Goal: Task Accomplishment & Management: Manage account settings

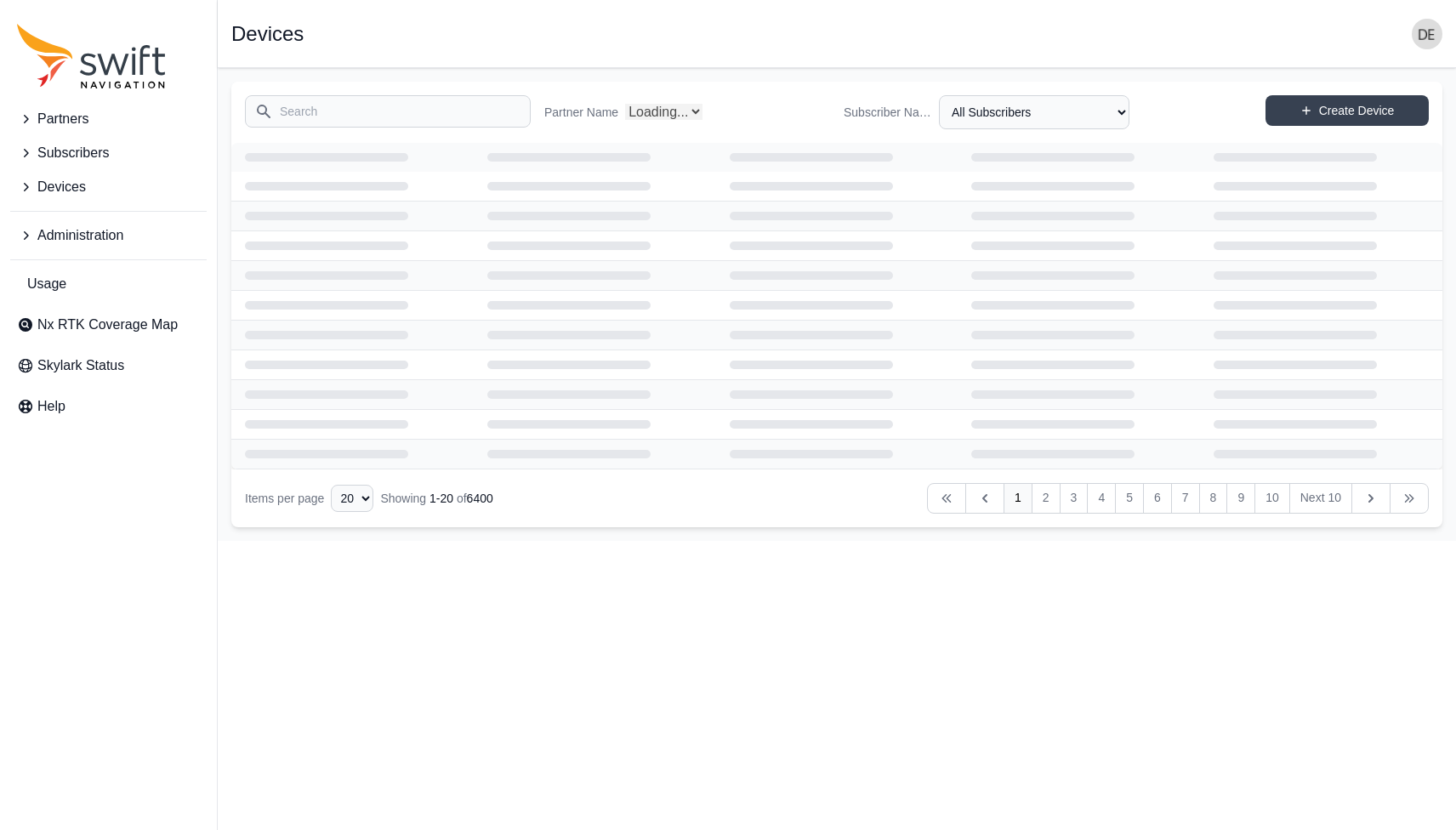
select select "Partner Name"
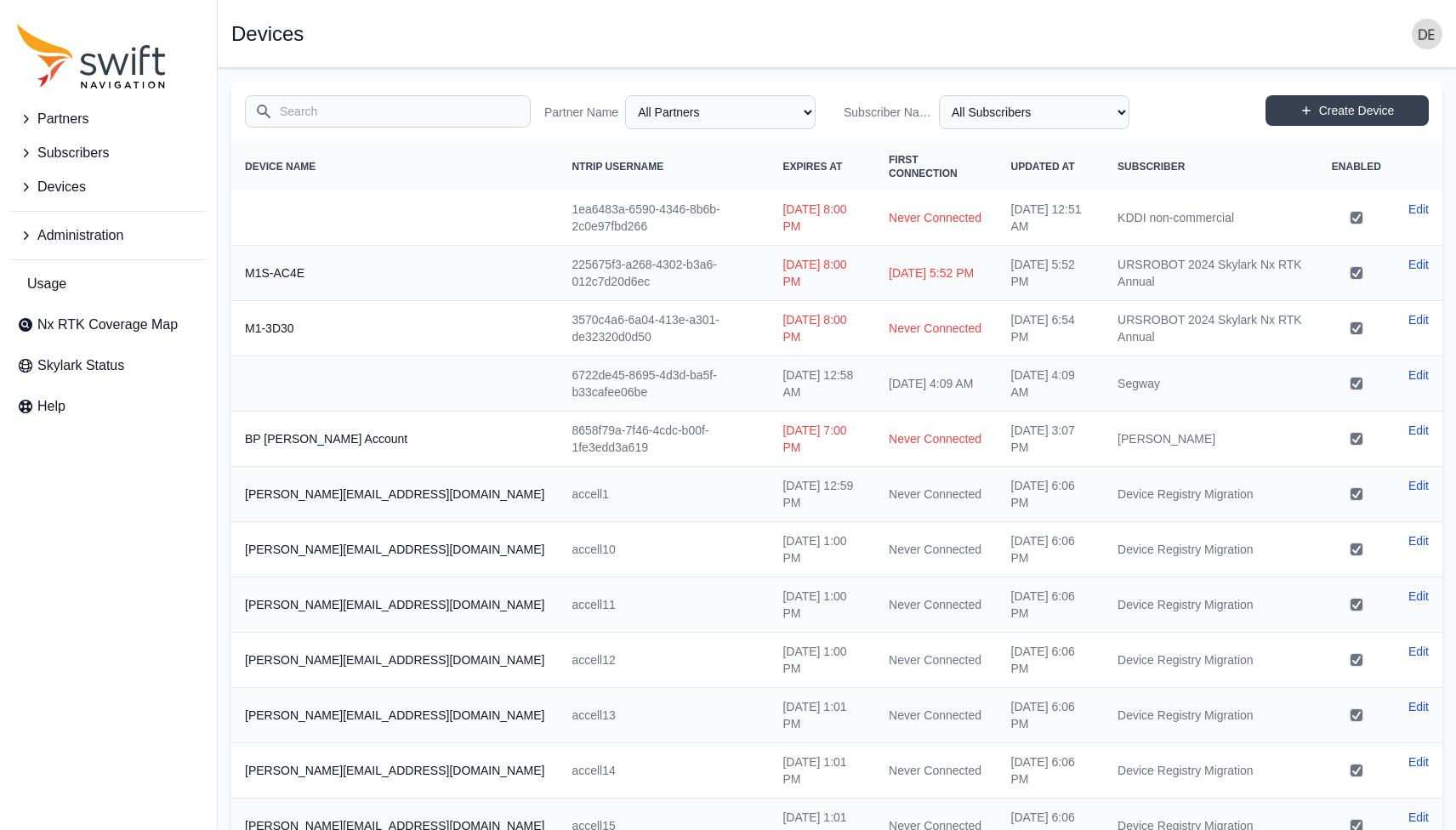
click at [105, 242] on span "Administration" at bounding box center [80, 236] width 86 height 20
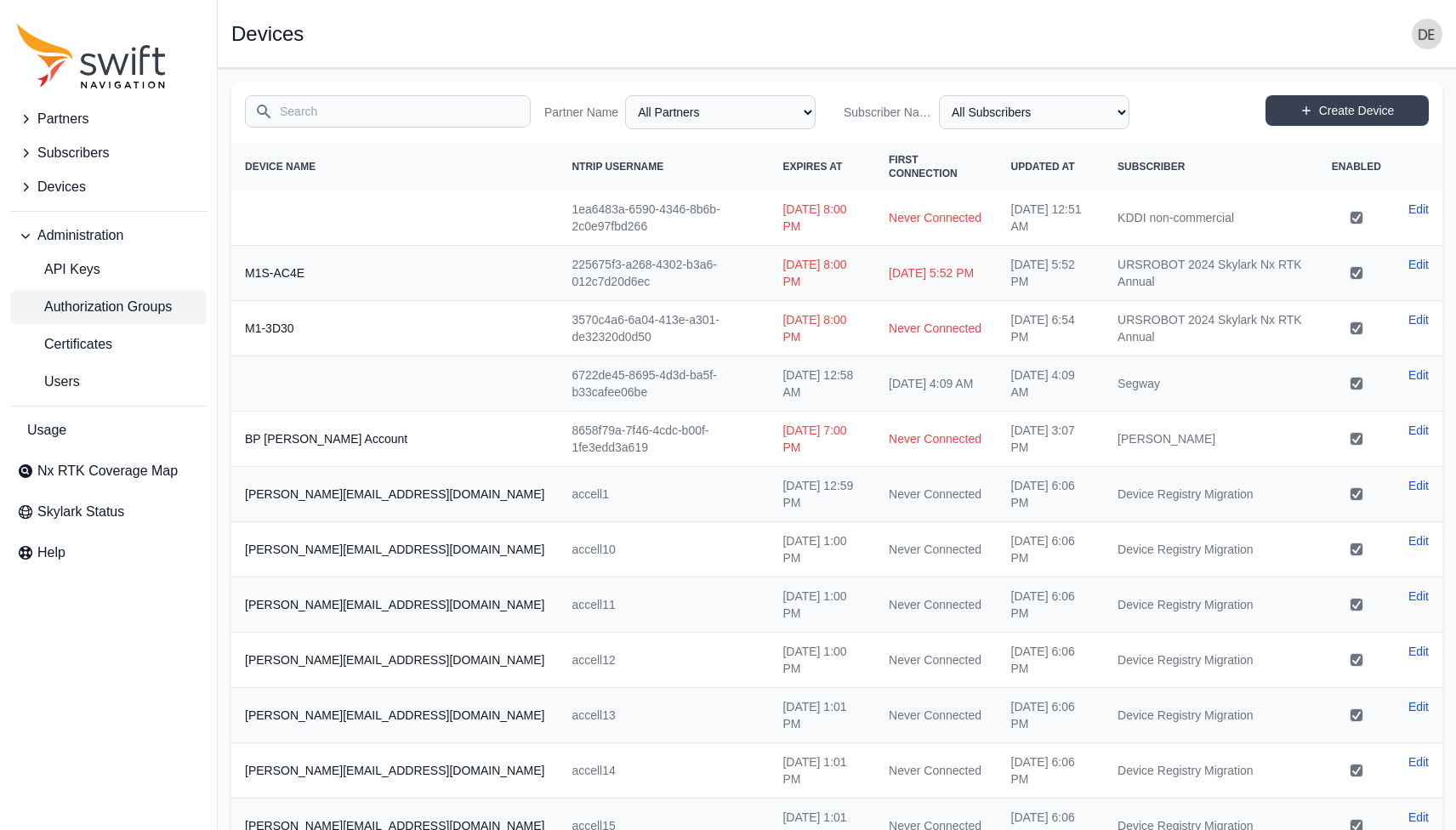
click at [115, 312] on span "Authorization Groups" at bounding box center [94, 307] width 155 height 20
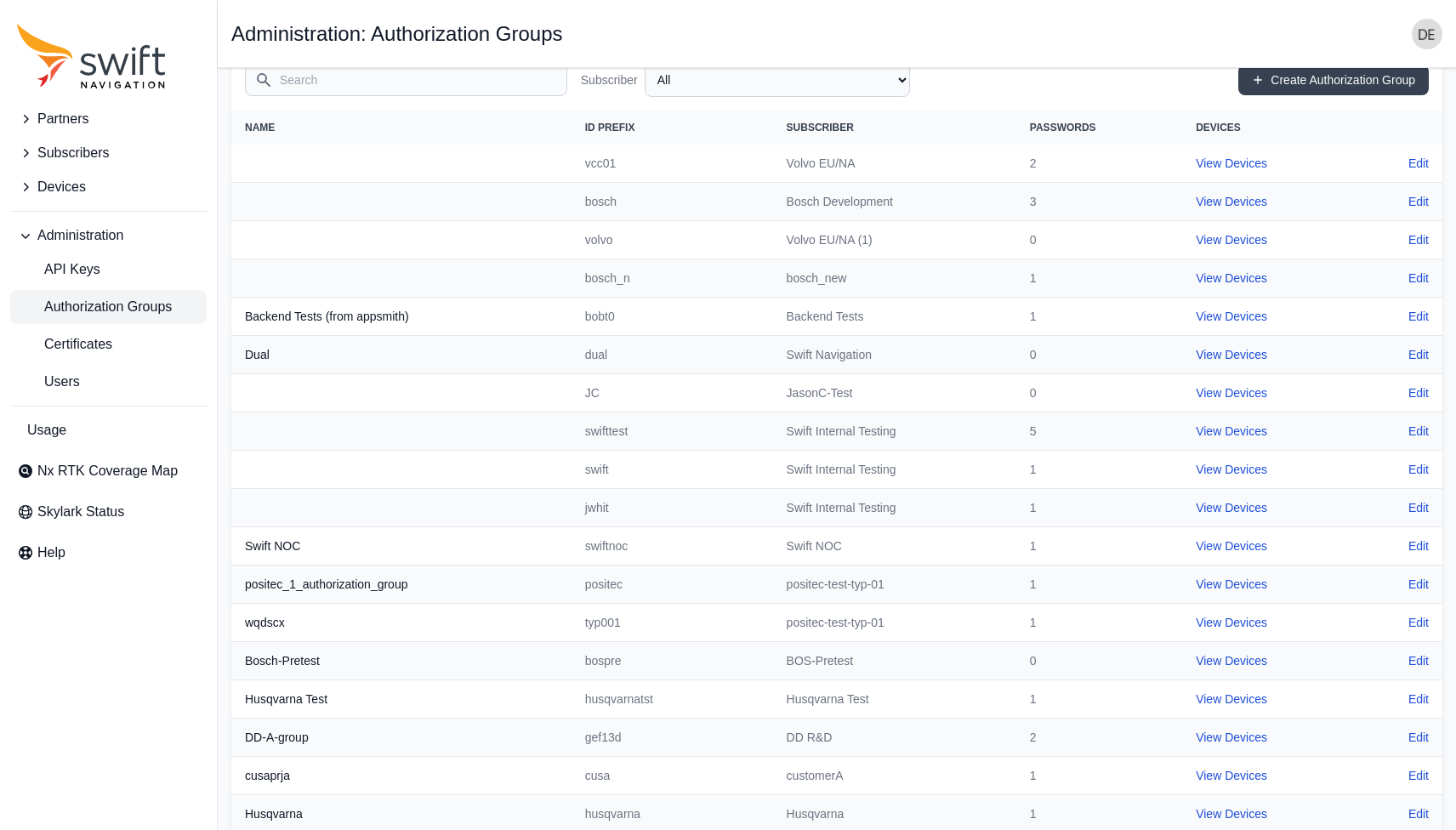
scroll to position [89, 0]
click at [1247, 506] on link "View Devices" at bounding box center [1231, 507] width 72 height 14
select select "cff9f67e-510b-4c0e-aff8-939dc142d620"
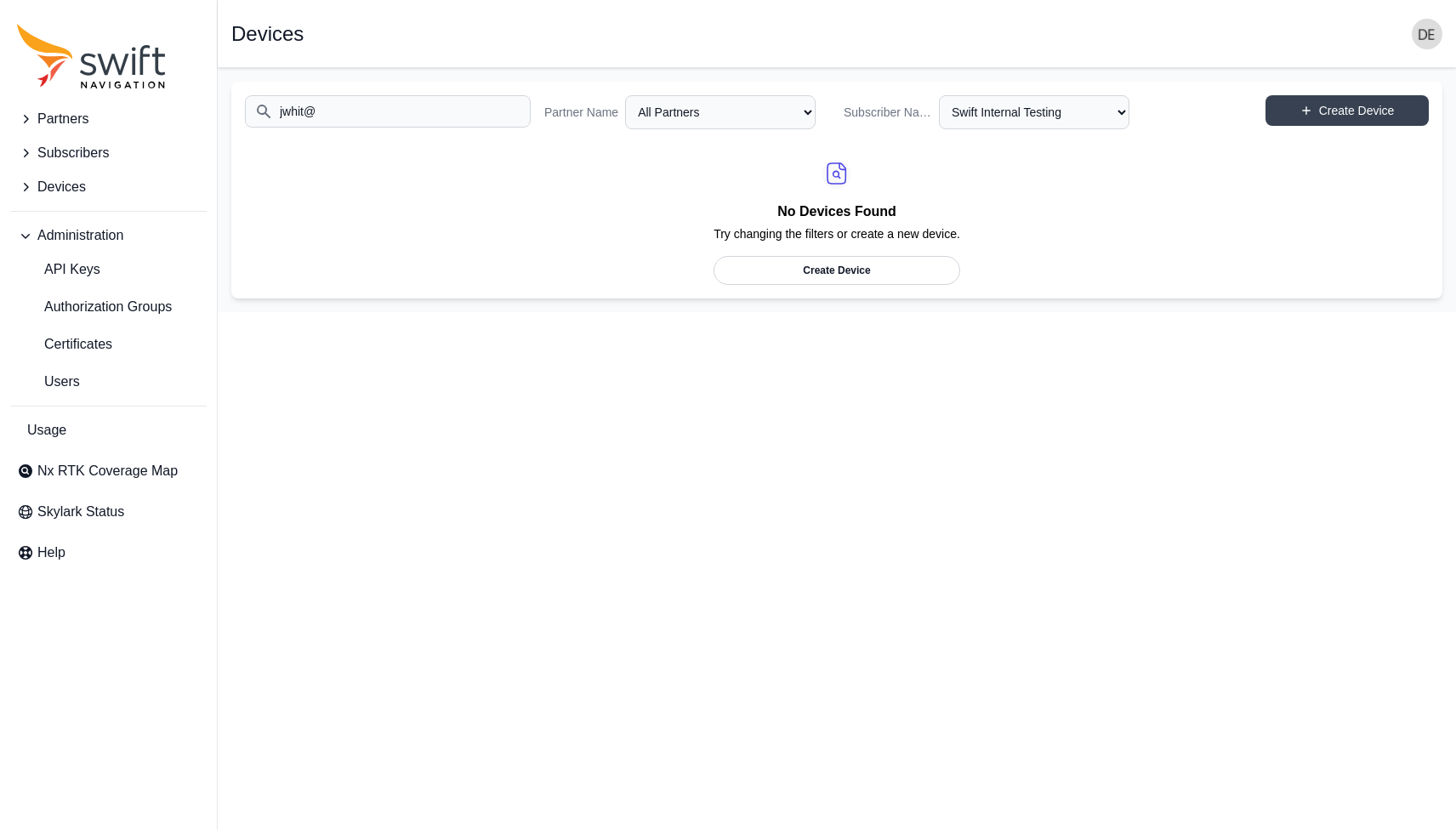
scroll to position [89, 0]
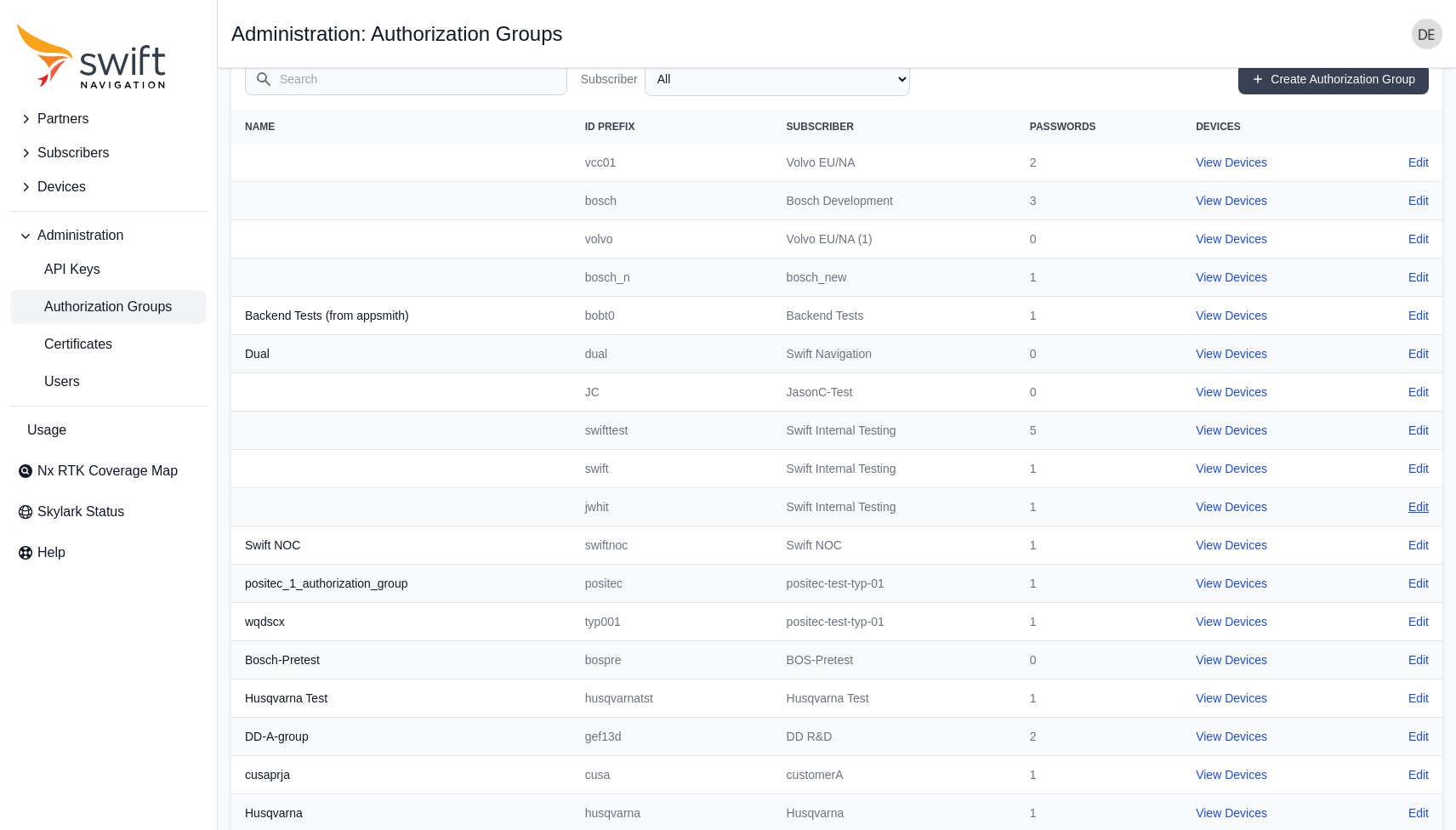
click at [1423, 509] on link "Edit" at bounding box center [1419, 507] width 20 height 17
select select "cff9f67e-510b-4c0e-aff8-939dc142d620"
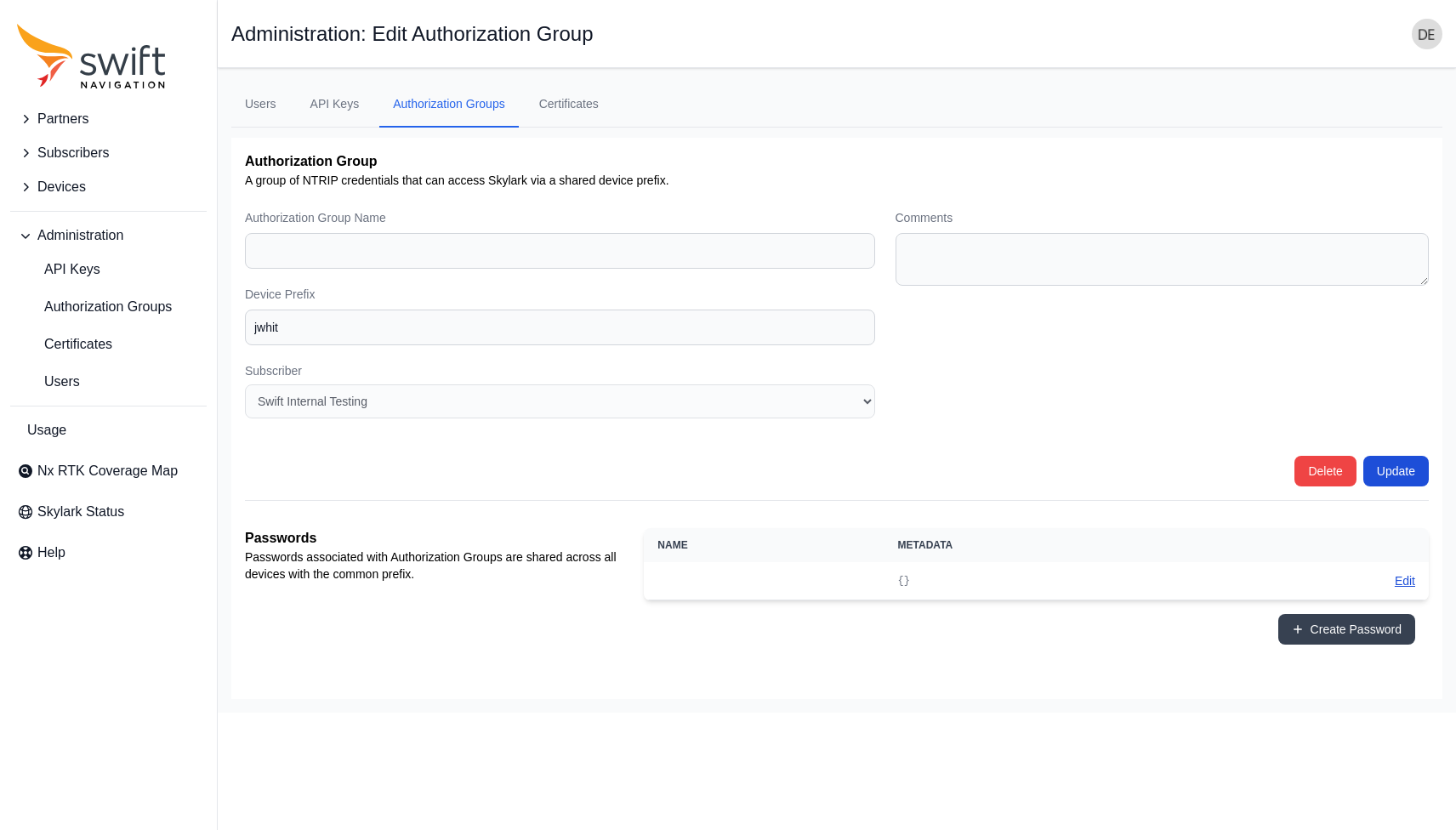
click at [1399, 582] on button "Edit" at bounding box center [1405, 580] width 20 height 17
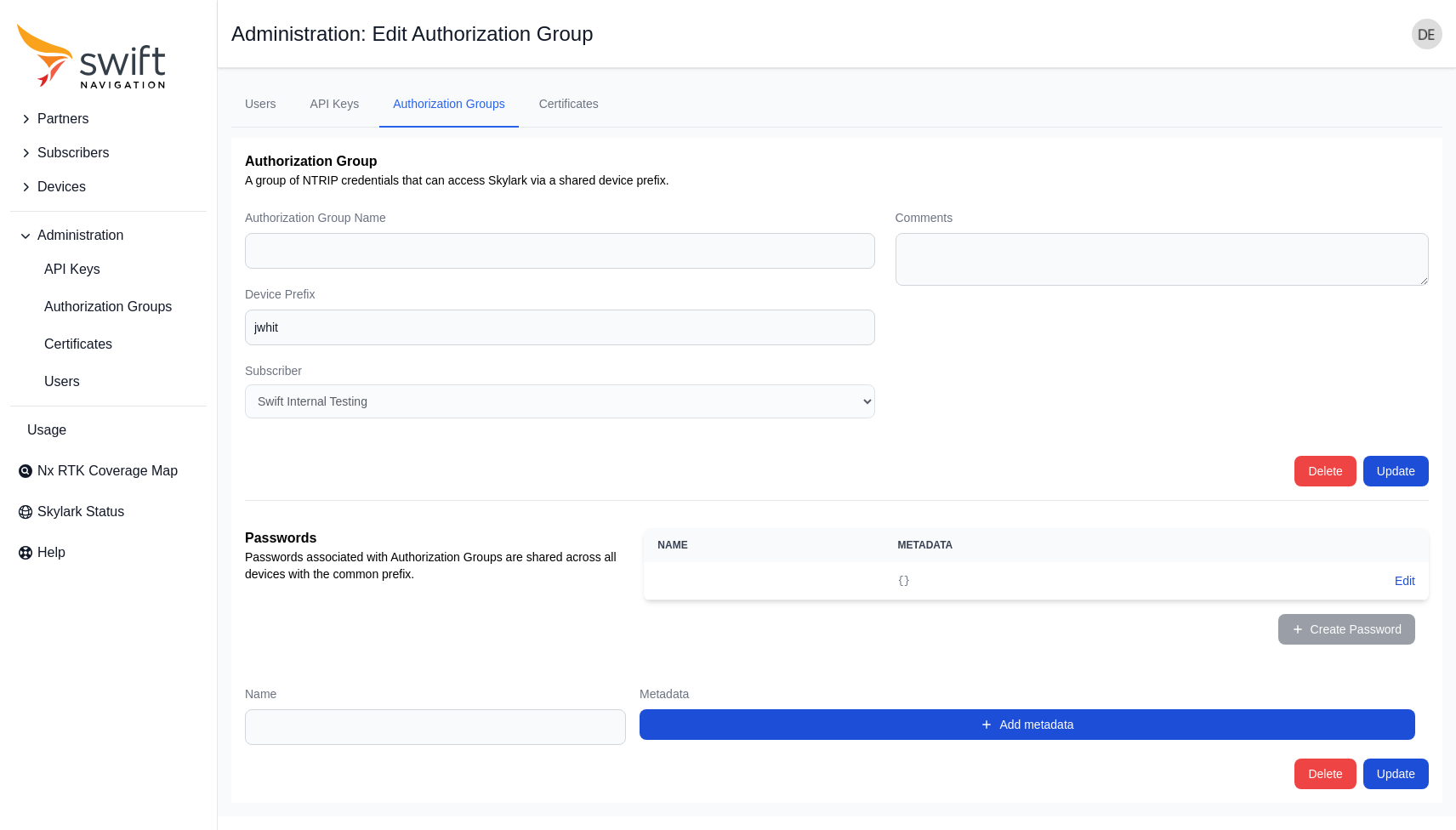
click at [521, 601] on div "Passwords Passwords associated with Authorization Groups are shared across all …" at bounding box center [438, 593] width 386 height 130
click at [378, 722] on input "Name" at bounding box center [435, 727] width 381 height 35
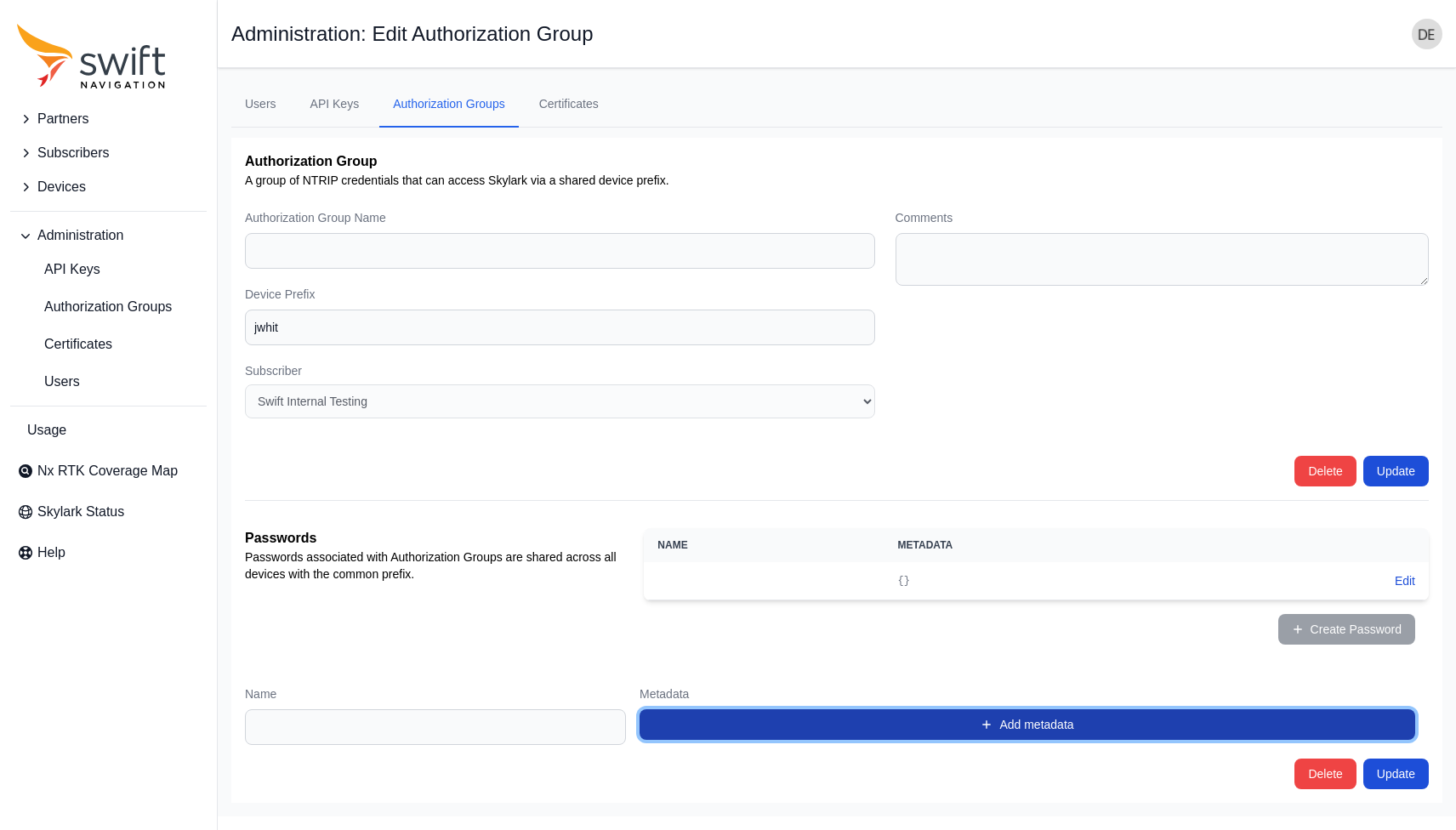
click at [655, 728] on button "Add metadata" at bounding box center [1027, 724] width 776 height 31
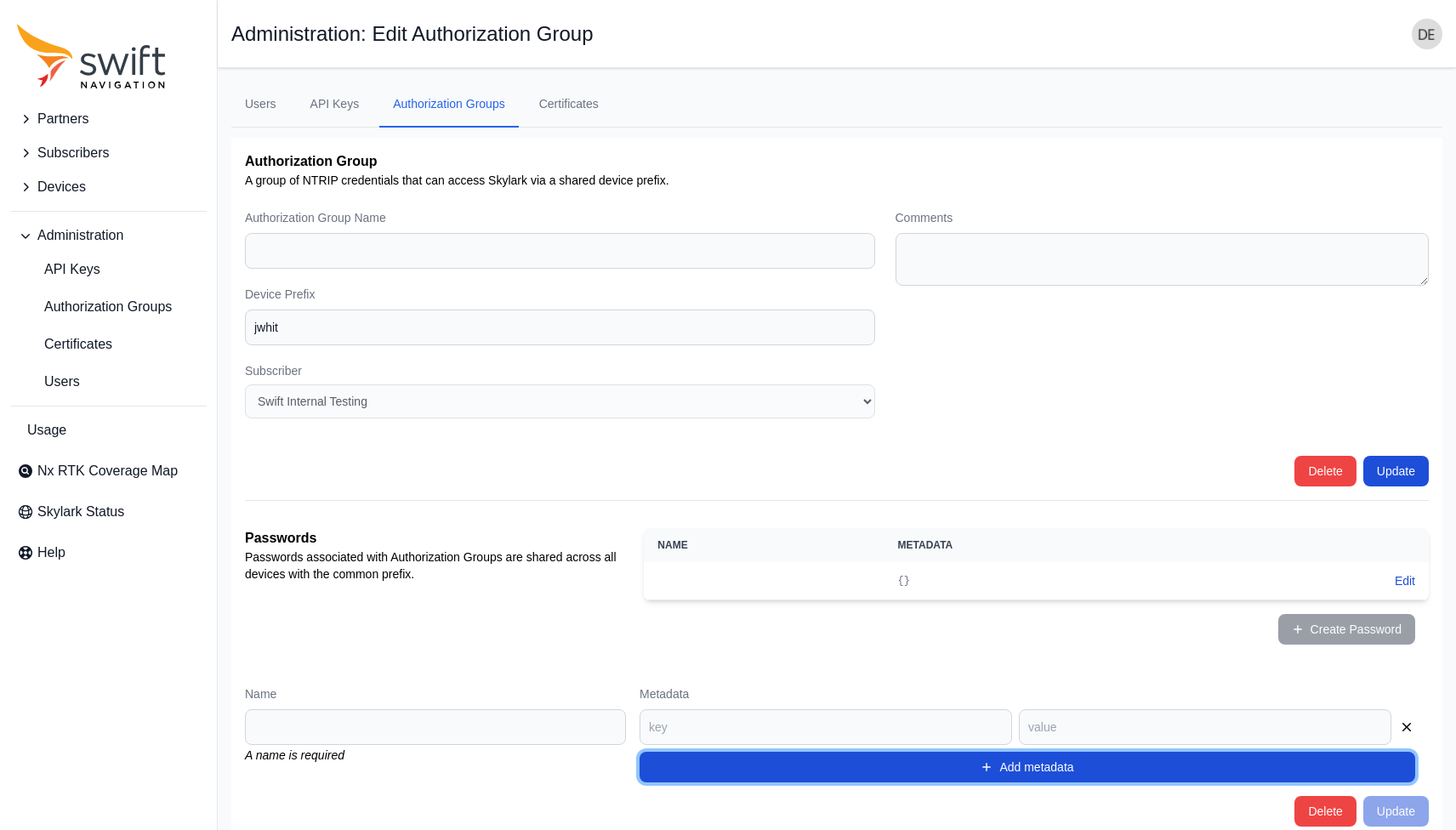
scroll to position [24, 0]
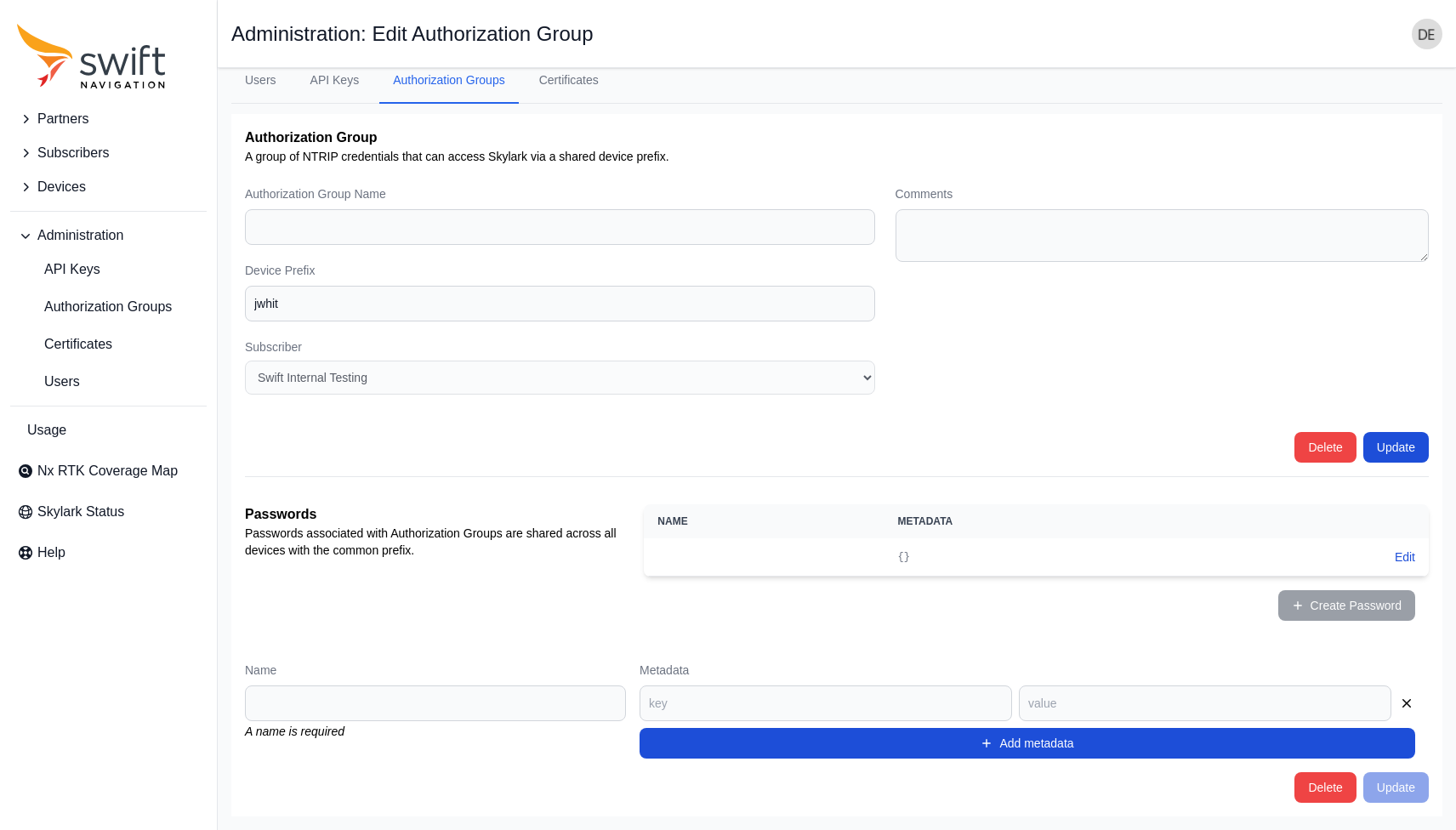
click at [535, 679] on div "Name A name is required" at bounding box center [435, 710] width 381 height 97
click at [535, 693] on input "Name" at bounding box center [435, 703] width 381 height 35
type input "dave?"
click at [729, 709] on input at bounding box center [825, 703] width 373 height 35
type input "foo"
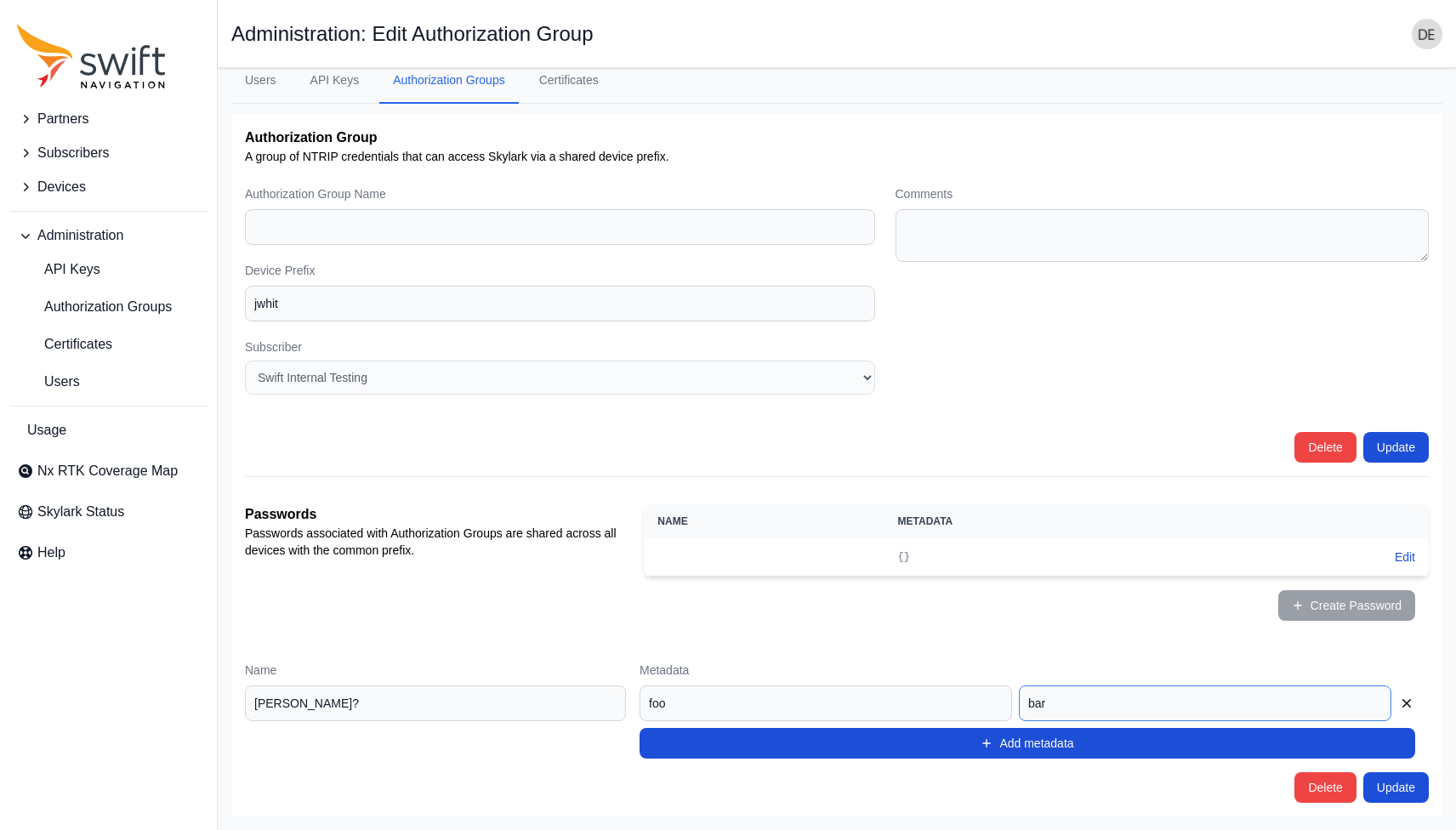
type input "bar"
click at [487, 717] on input "dave?" at bounding box center [435, 703] width 381 height 35
click at [454, 698] on input "dave?" at bounding box center [435, 703] width 381 height 35
type input "davetestjwhit"
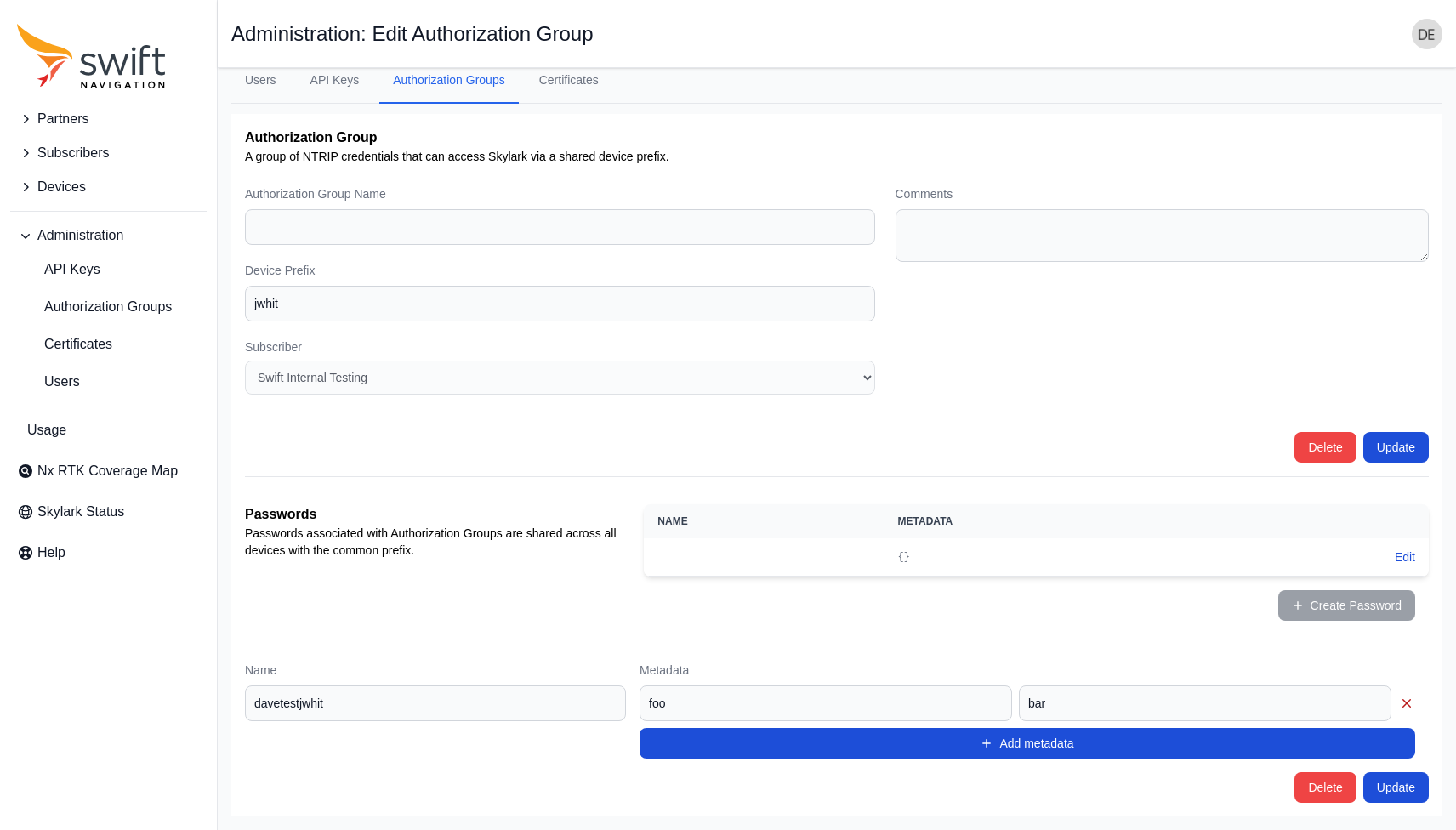
click at [1402, 707] on icon "button" at bounding box center [1406, 702] width 8 height 8
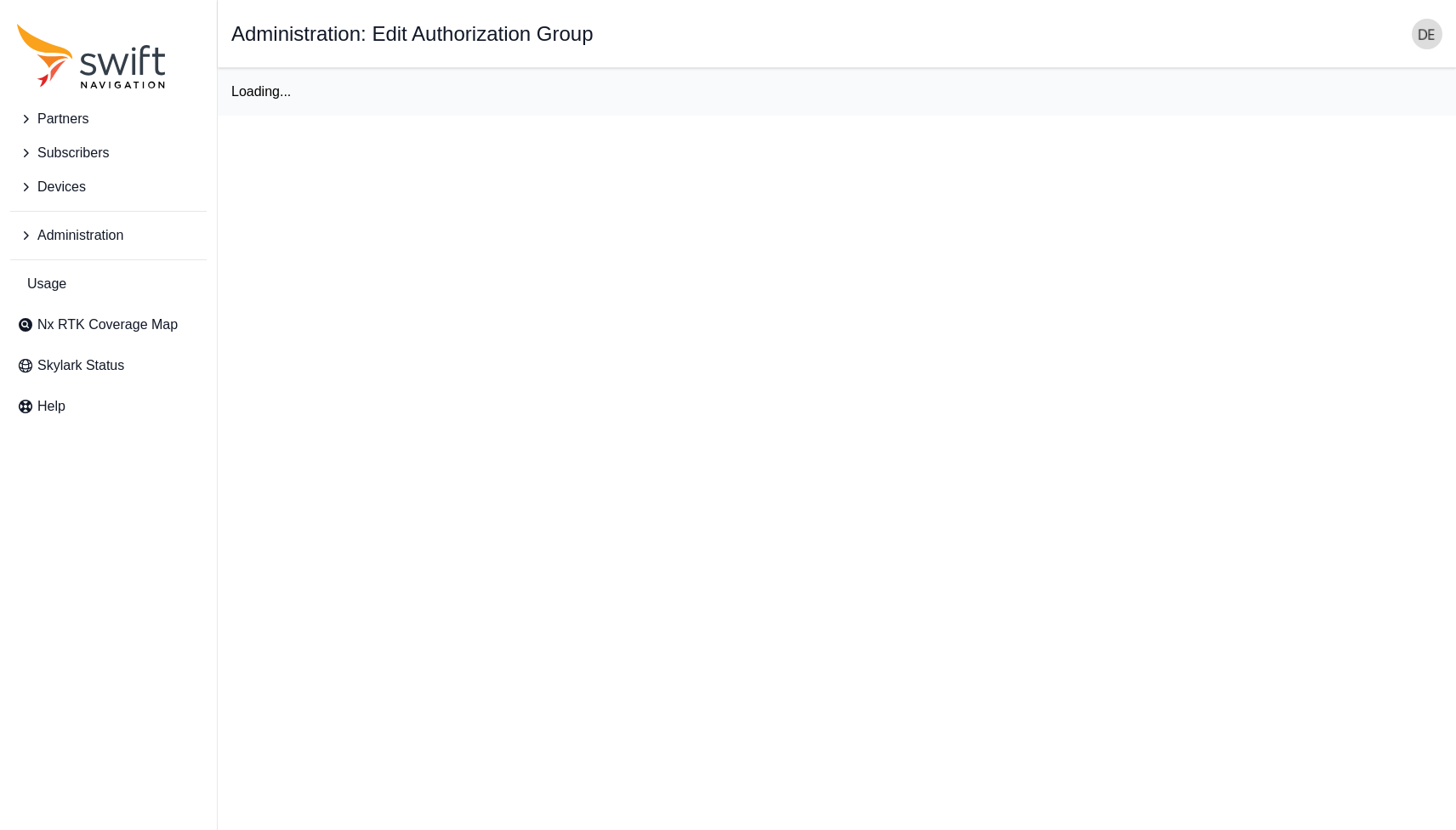
select select "cff9f67e-510b-4c0e-aff8-939dc142d620"
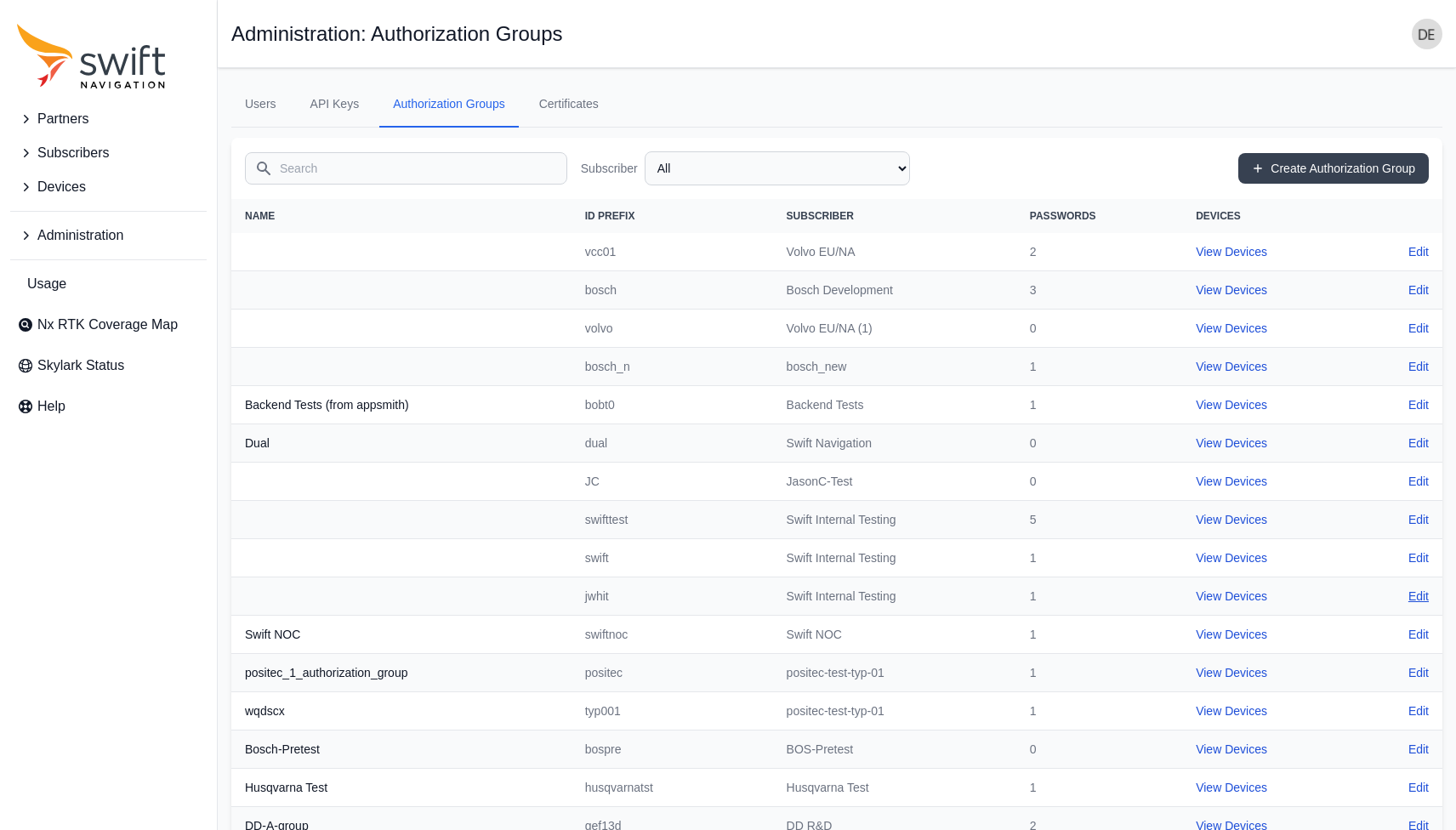
click at [1419, 596] on link "Edit" at bounding box center [1419, 596] width 20 height 17
select select "cff9f67e-510b-4c0e-aff8-939dc142d620"
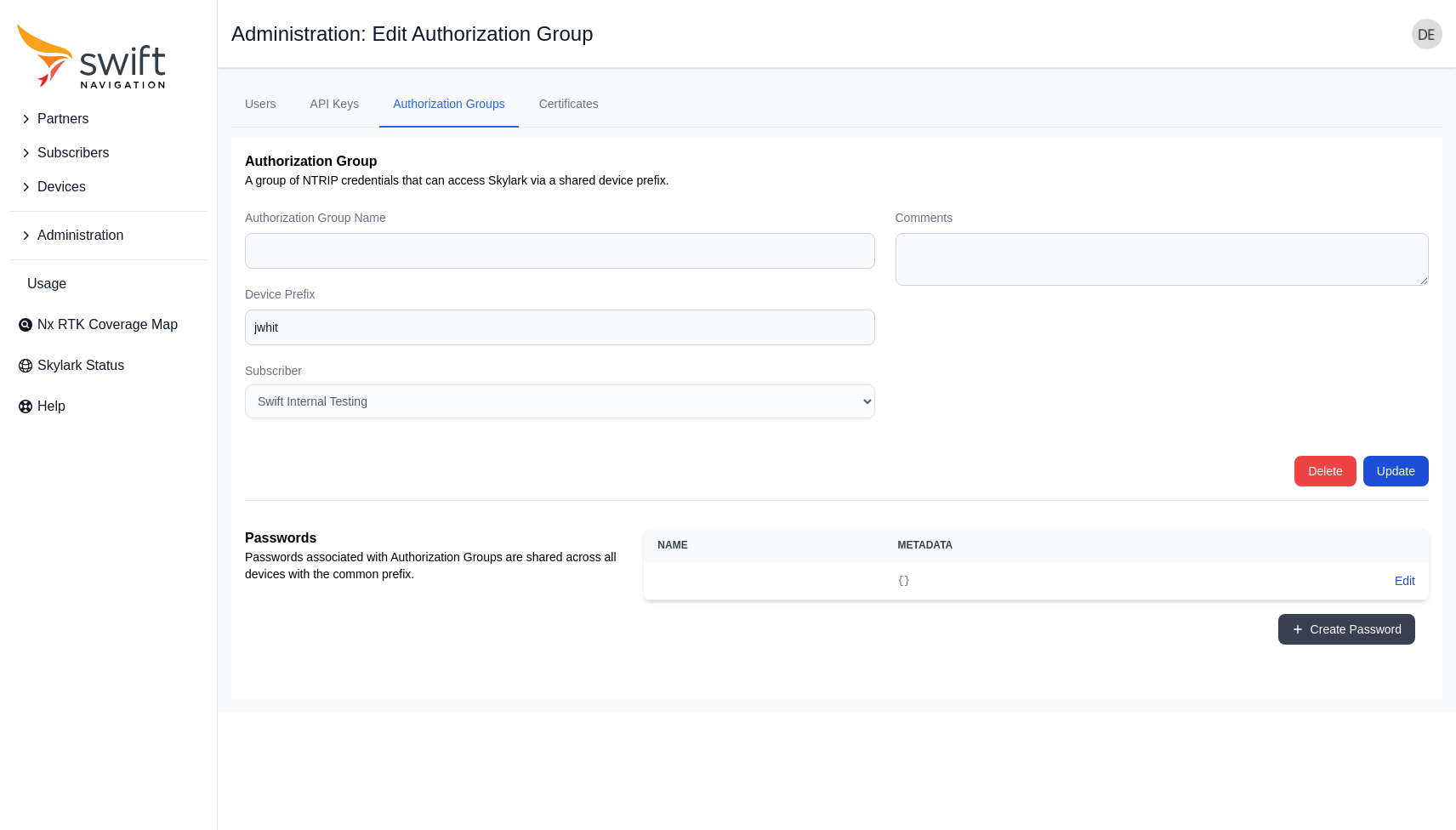
drag, startPoint x: 728, startPoint y: 582, endPoint x: 713, endPoint y: 578, distance: 15.5
click at [713, 578] on th at bounding box center [763, 580] width 239 height 38
click at [1398, 581] on button "Edit" at bounding box center [1405, 580] width 20 height 17
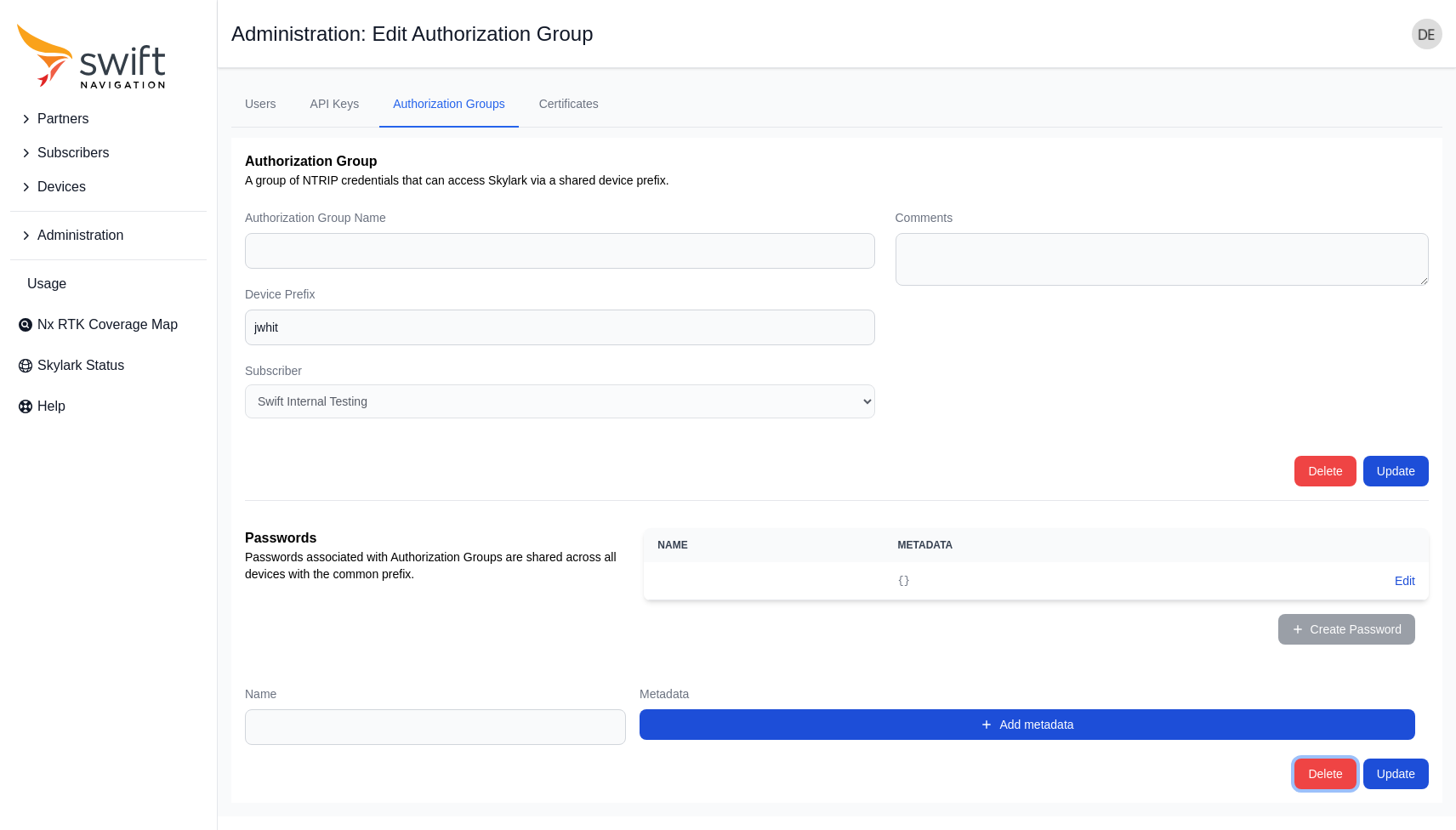
click at [1330, 780] on button "Delete" at bounding box center [1325, 773] width 61 height 31
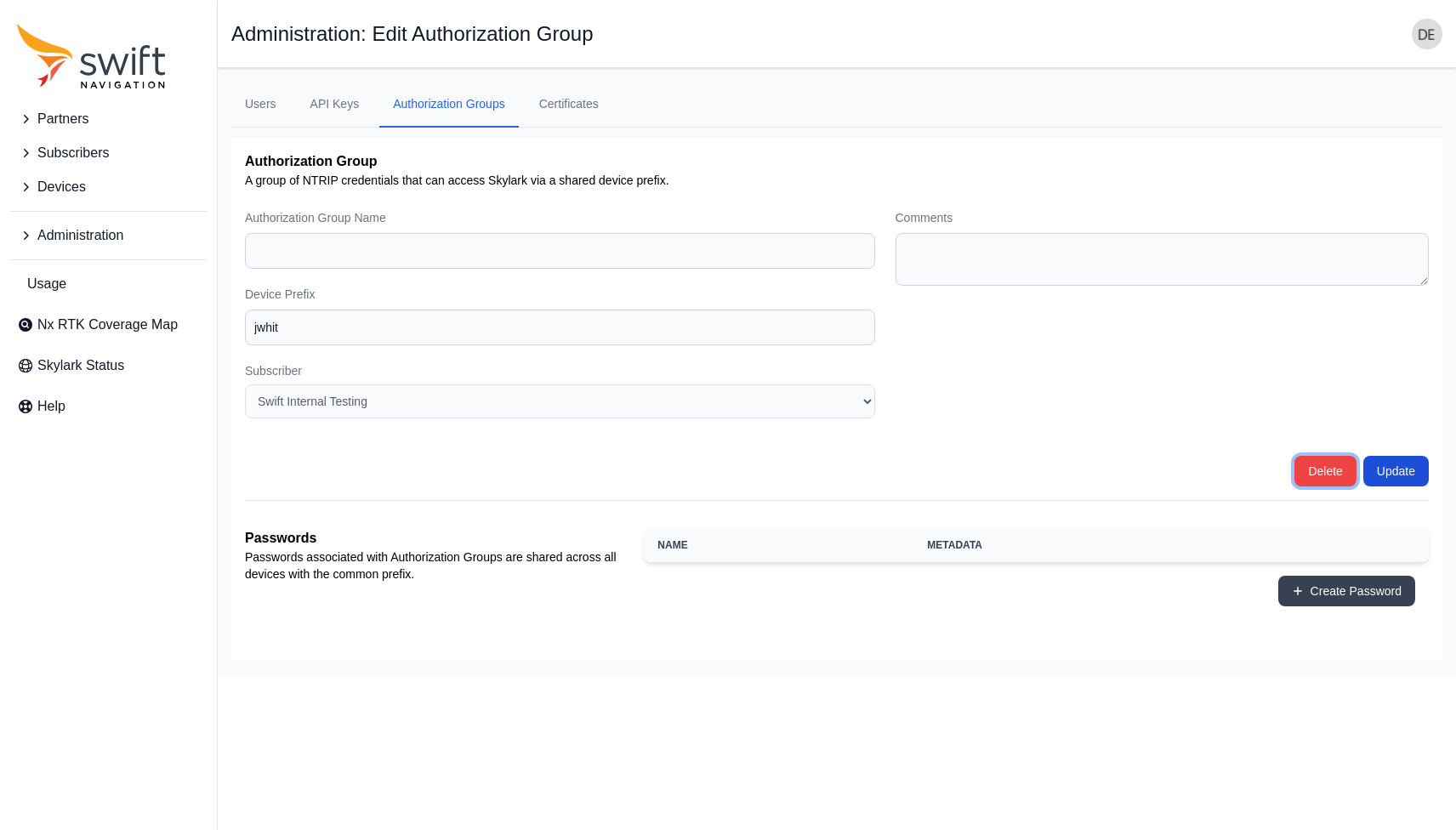
click at [1312, 473] on button "Delete" at bounding box center [1325, 470] width 61 height 31
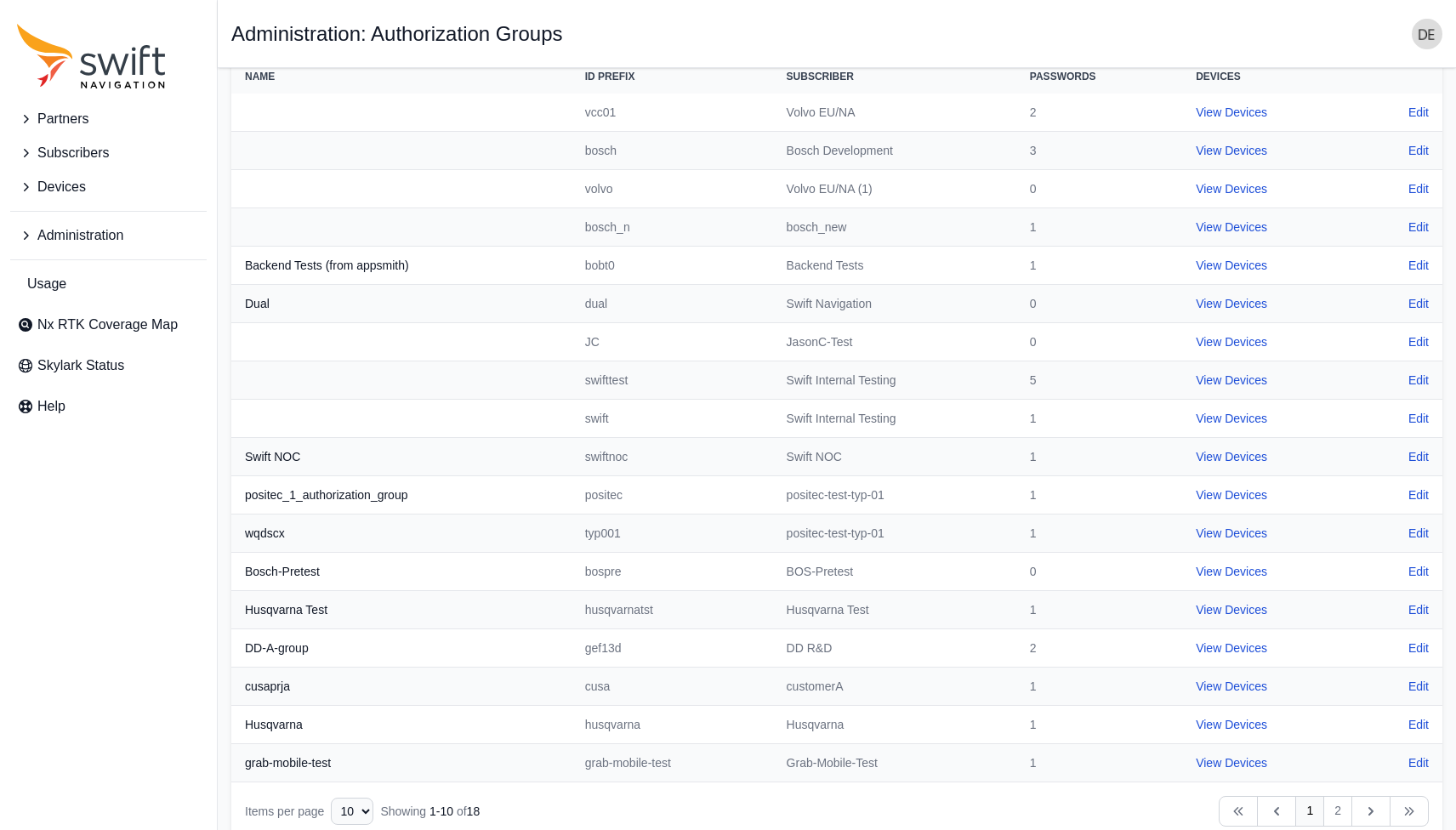
scroll to position [162, 0]
